Goal: Task Accomplishment & Management: Complete application form

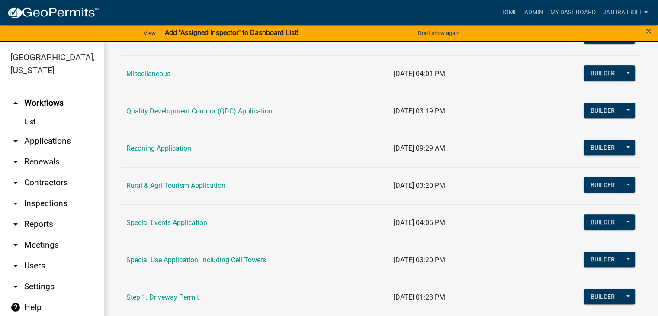
scroll to position [216, 0]
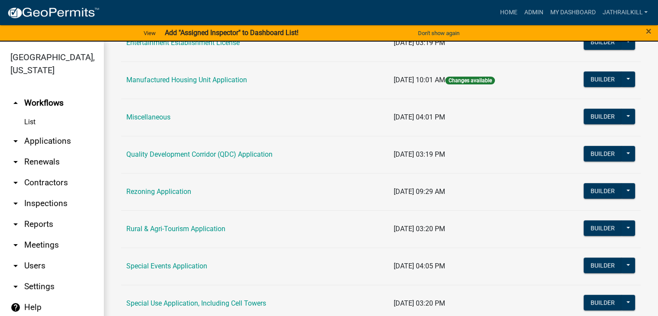
click at [202, 83] on link "Manufactured Housing Unit Application" at bounding box center [186, 80] width 121 height 8
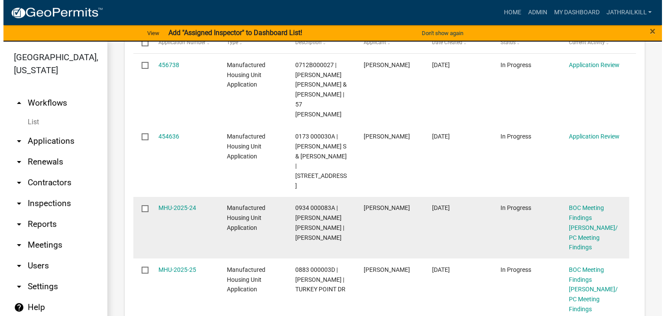
scroll to position [303, 0]
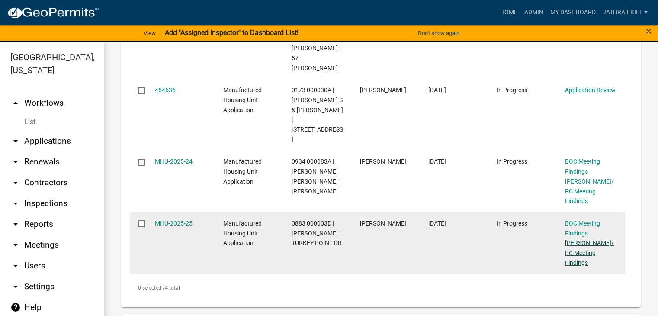
click at [579, 239] on link "[PERSON_NAME]/PC Meeting Findings" at bounding box center [589, 252] width 49 height 27
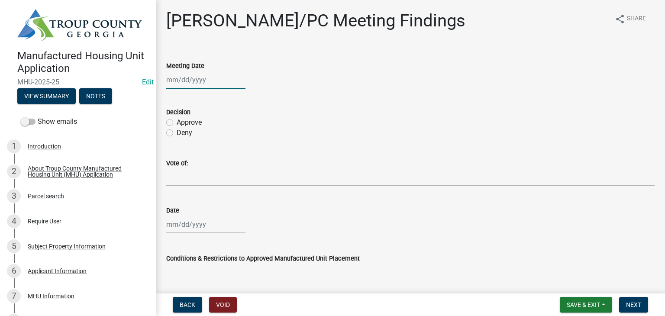
click at [183, 71] on div at bounding box center [205, 80] width 79 height 18
select select "8"
select select "2025"
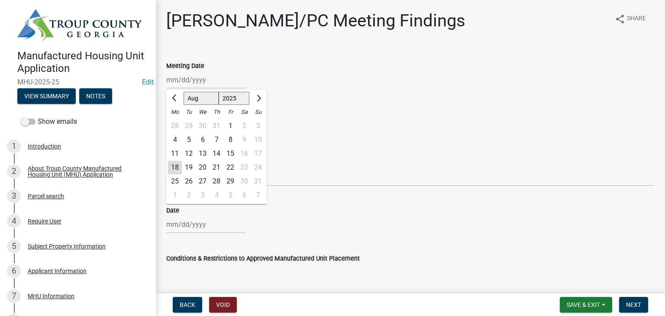
click at [213, 151] on div "14" at bounding box center [216, 154] width 14 height 14
type input "[DATE]"
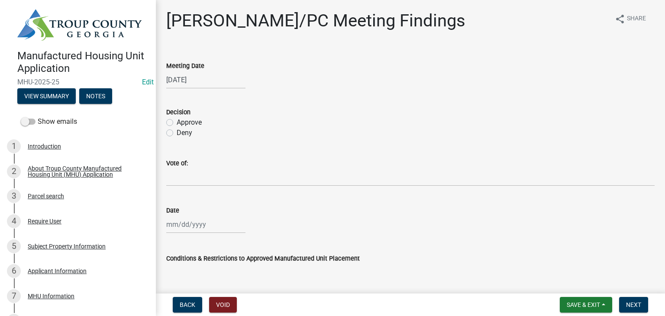
click at [177, 122] on label "Approve" at bounding box center [189, 122] width 25 height 10
click at [177, 122] on input "Approve" at bounding box center [180, 120] width 6 height 6
radio input "true"
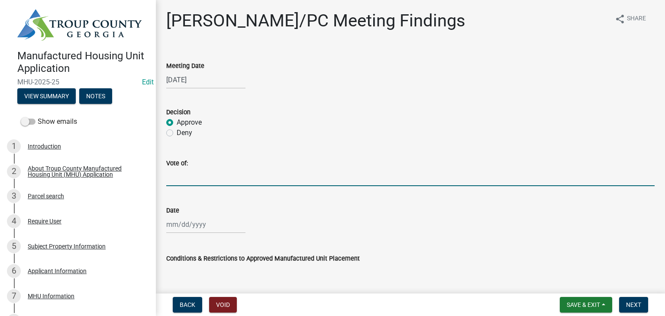
click at [185, 176] on input "Vote of:" at bounding box center [410, 177] width 488 height 18
type input "4-1"
click at [192, 230] on div at bounding box center [205, 224] width 79 height 18
select select "8"
select select "2025"
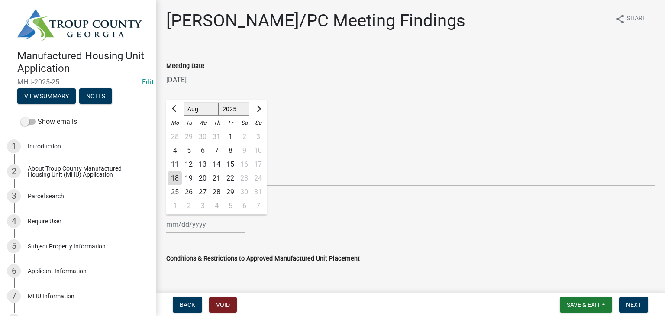
click at [171, 180] on div "18" at bounding box center [175, 178] width 14 height 14
type input "[DATE]"
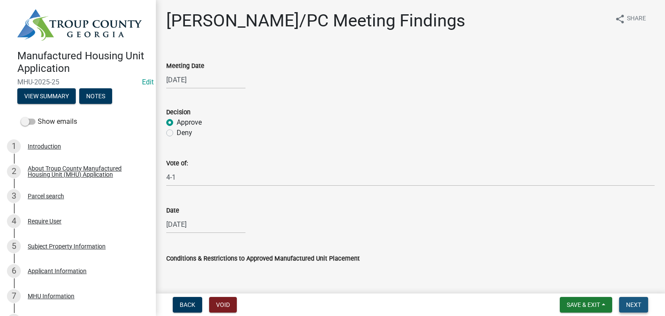
click at [635, 304] on span "Next" at bounding box center [633, 304] width 15 height 7
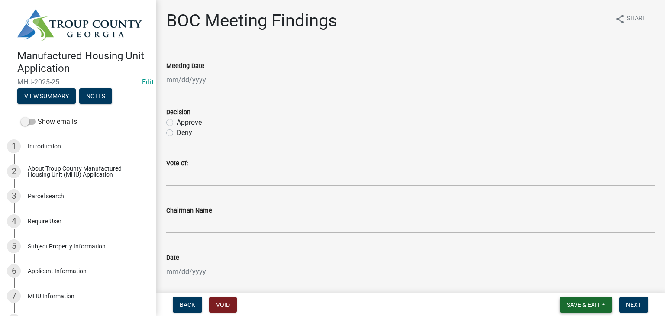
click at [592, 305] on span "Save & Exit" at bounding box center [582, 304] width 33 height 7
click at [584, 282] on button "Save & Exit" at bounding box center [577, 282] width 69 height 21
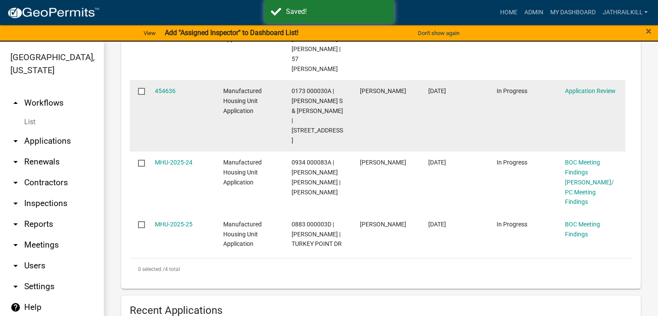
scroll to position [346, 0]
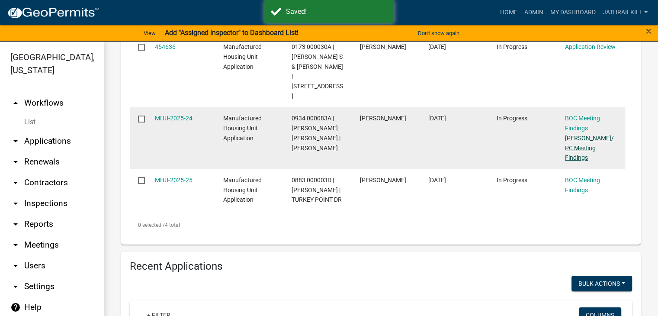
click at [576, 141] on link "[PERSON_NAME]/PC Meeting Findings" at bounding box center [589, 148] width 49 height 27
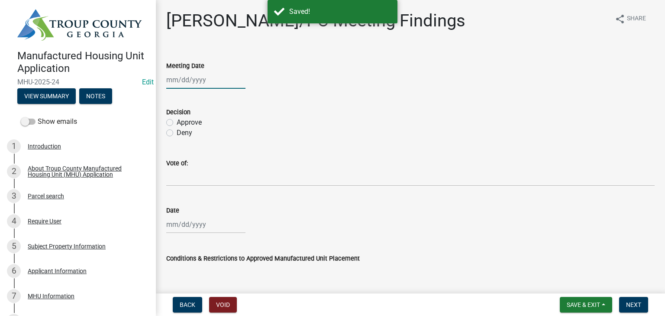
click at [177, 73] on div at bounding box center [205, 80] width 79 height 18
select select "8"
select select "2025"
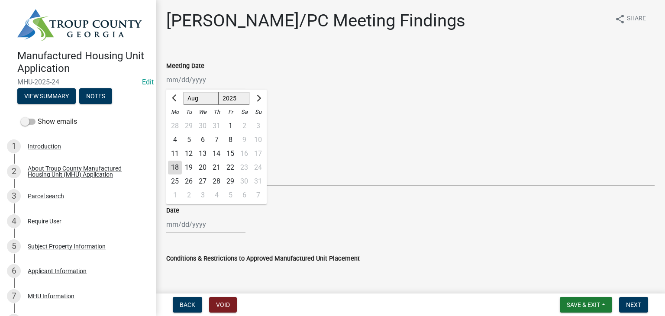
click at [217, 153] on div "14" at bounding box center [216, 154] width 14 height 14
type input "[DATE]"
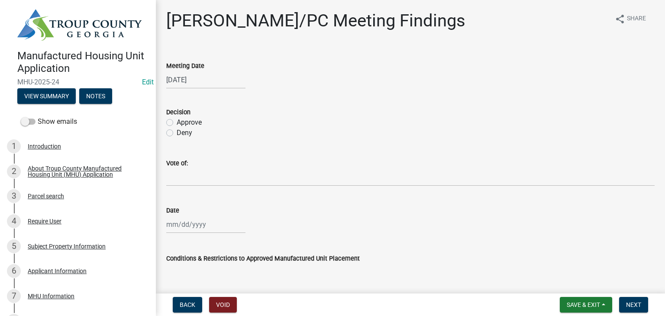
click at [166, 123] on div "Decision Approve Deny" at bounding box center [410, 117] width 501 height 42
click at [177, 122] on label "Approve" at bounding box center [189, 122] width 25 height 10
click at [177, 122] on input "Approve" at bounding box center [180, 120] width 6 height 6
radio input "true"
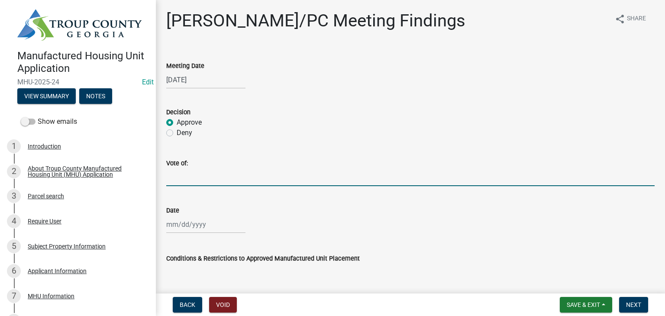
click at [204, 180] on input "Vote of:" at bounding box center [410, 177] width 488 height 18
type input "4-1"
click at [214, 219] on div at bounding box center [205, 224] width 79 height 18
select select "8"
select select "2025"
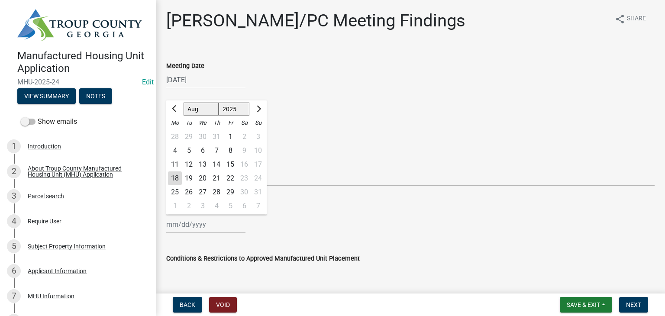
click at [173, 174] on div "18" at bounding box center [175, 178] width 14 height 14
type input "[DATE]"
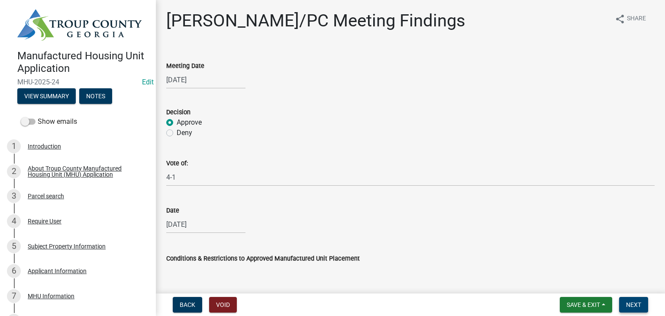
click at [623, 304] on button "Next" at bounding box center [633, 305] width 29 height 16
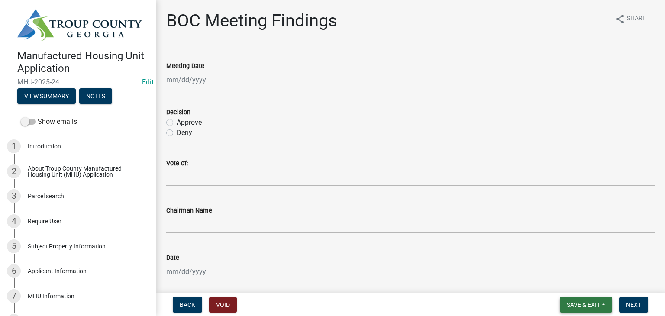
click at [588, 304] on span "Save & Exit" at bounding box center [582, 304] width 33 height 7
click at [581, 286] on button "Save & Exit" at bounding box center [577, 282] width 69 height 21
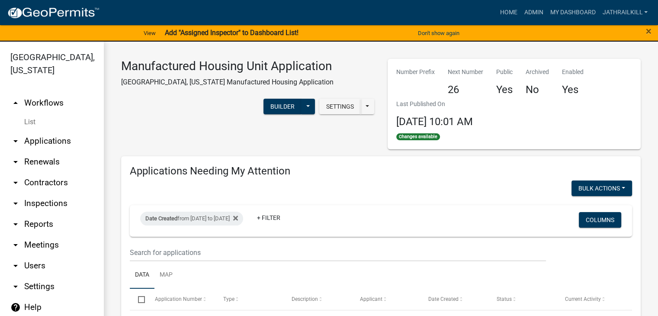
click at [47, 97] on link "arrow_drop_up Workflows" at bounding box center [52, 103] width 104 height 21
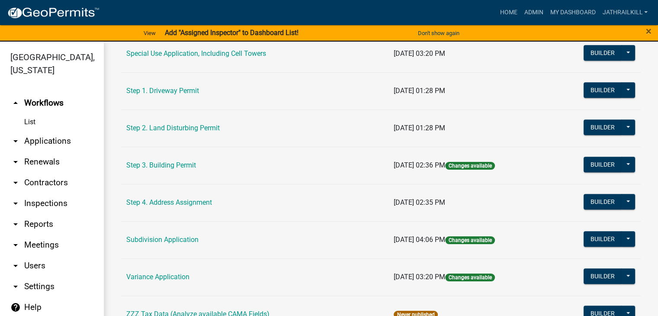
scroll to position [452, 0]
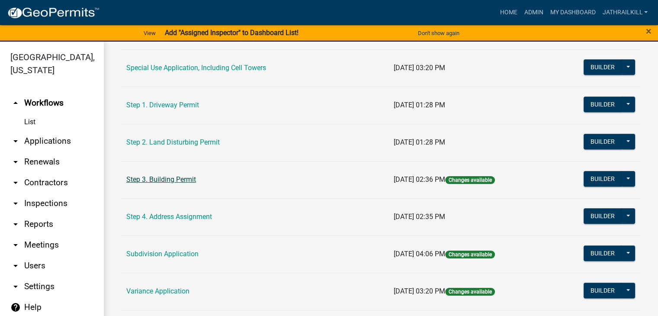
click at [180, 175] on link "Step 3. Building Permit" at bounding box center [161, 179] width 70 height 8
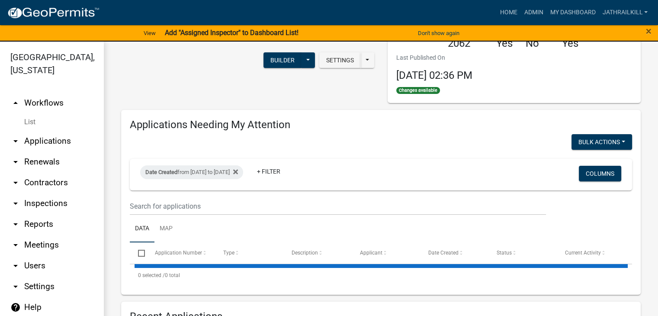
select select "2: 50"
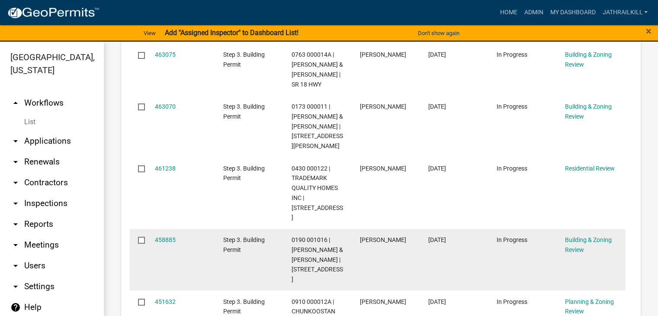
scroll to position [562, 0]
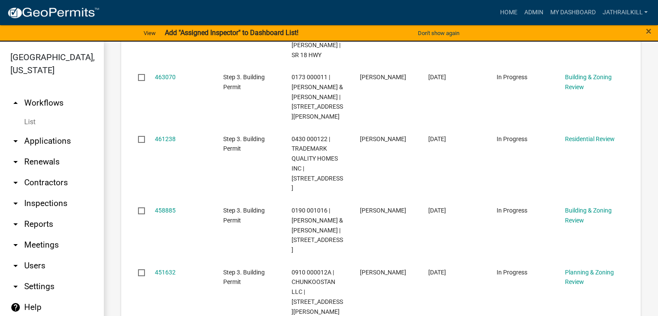
click at [41, 93] on link "arrow_drop_up Workflows" at bounding box center [52, 103] width 104 height 21
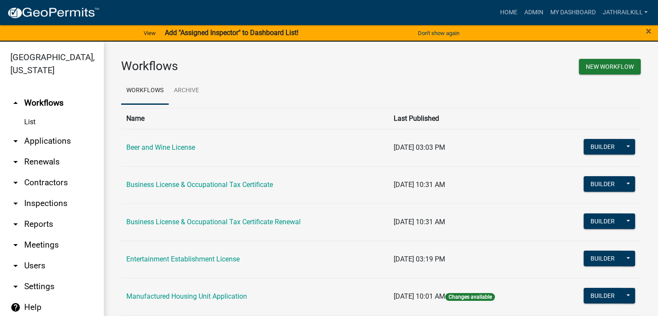
click at [50, 131] on link "arrow_drop_down Applications" at bounding box center [52, 141] width 104 height 21
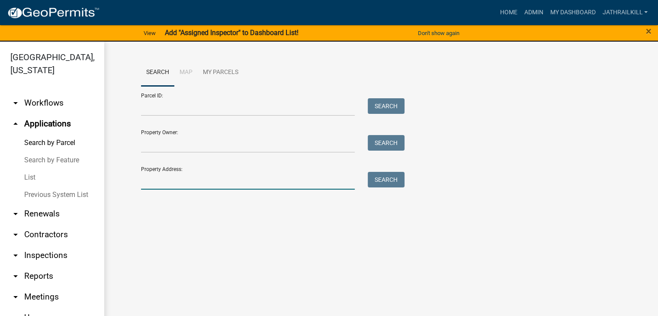
click at [209, 183] on input "Property Address:" at bounding box center [248, 181] width 214 height 18
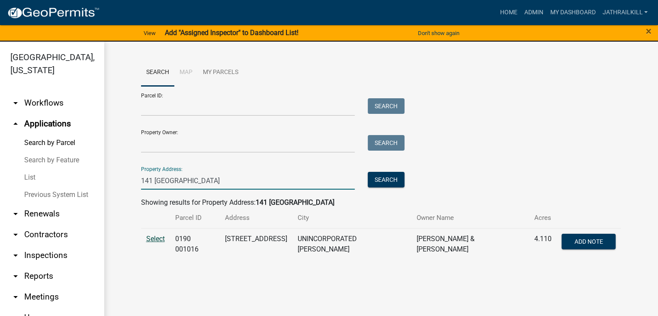
type input "141 [GEOGRAPHIC_DATA]"
click at [159, 240] on span "Select" at bounding box center [155, 238] width 19 height 8
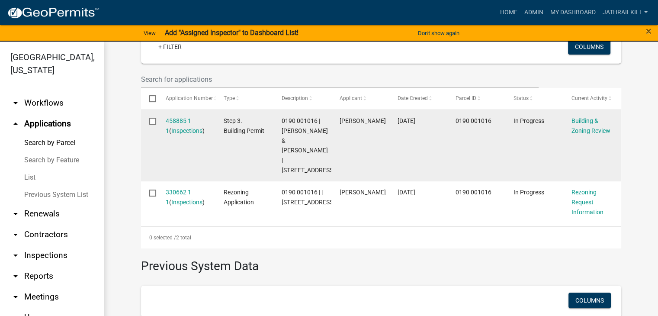
scroll to position [260, 0]
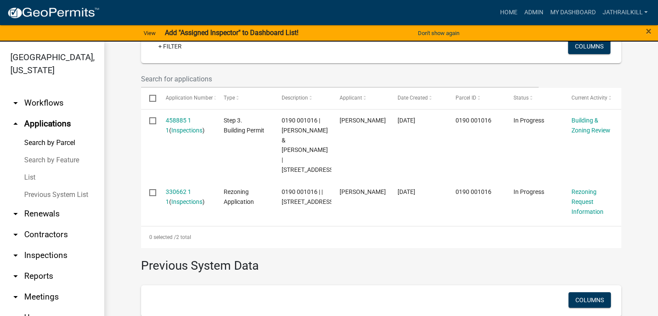
drag, startPoint x: 25, startPoint y: 63, endPoint x: 28, endPoint y: 75, distance: 12.1
click at [26, 64] on link "[GEOGRAPHIC_DATA], [US_STATE]" at bounding box center [48, 63] width 97 height 30
click at [33, 96] on link "arrow_drop_down Workflows" at bounding box center [52, 103] width 104 height 21
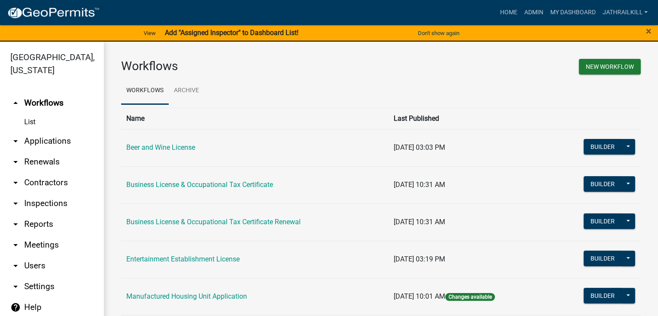
click at [89, 86] on ul "arrow_drop_up Workflows List arrow_drop_down Applications Search by Parcel Sear…" at bounding box center [52, 206] width 104 height 241
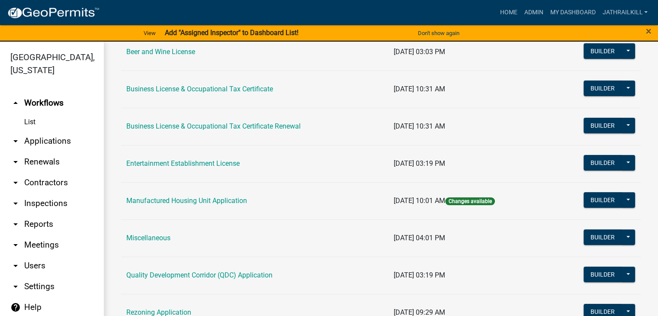
scroll to position [87, 0]
